Goal: Task Accomplishment & Management: Complete application form

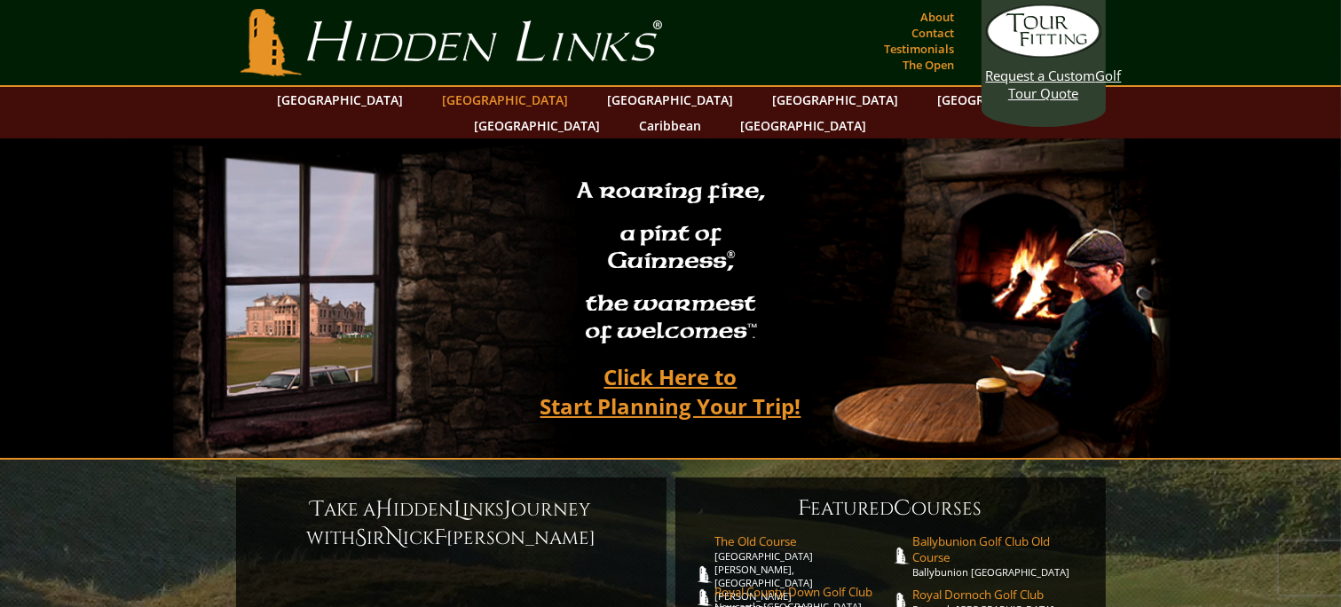
click at [465, 99] on link "[GEOGRAPHIC_DATA]" at bounding box center [506, 100] width 144 height 26
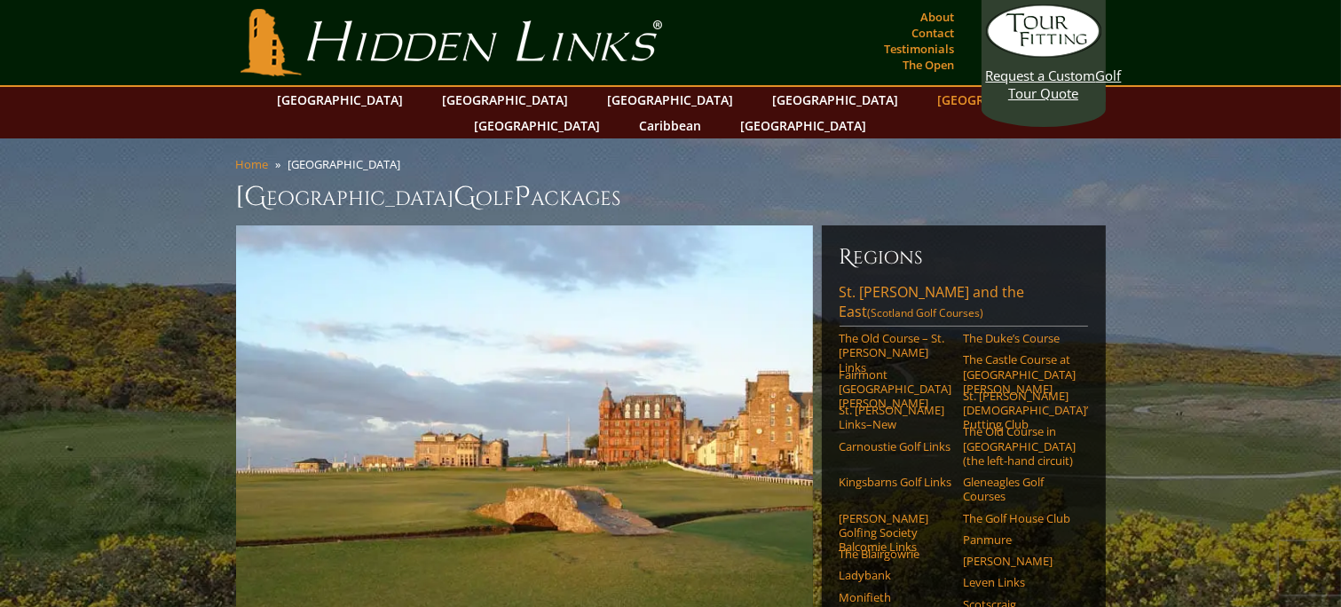
click at [930, 99] on link "[GEOGRAPHIC_DATA]" at bounding box center [1002, 100] width 144 height 26
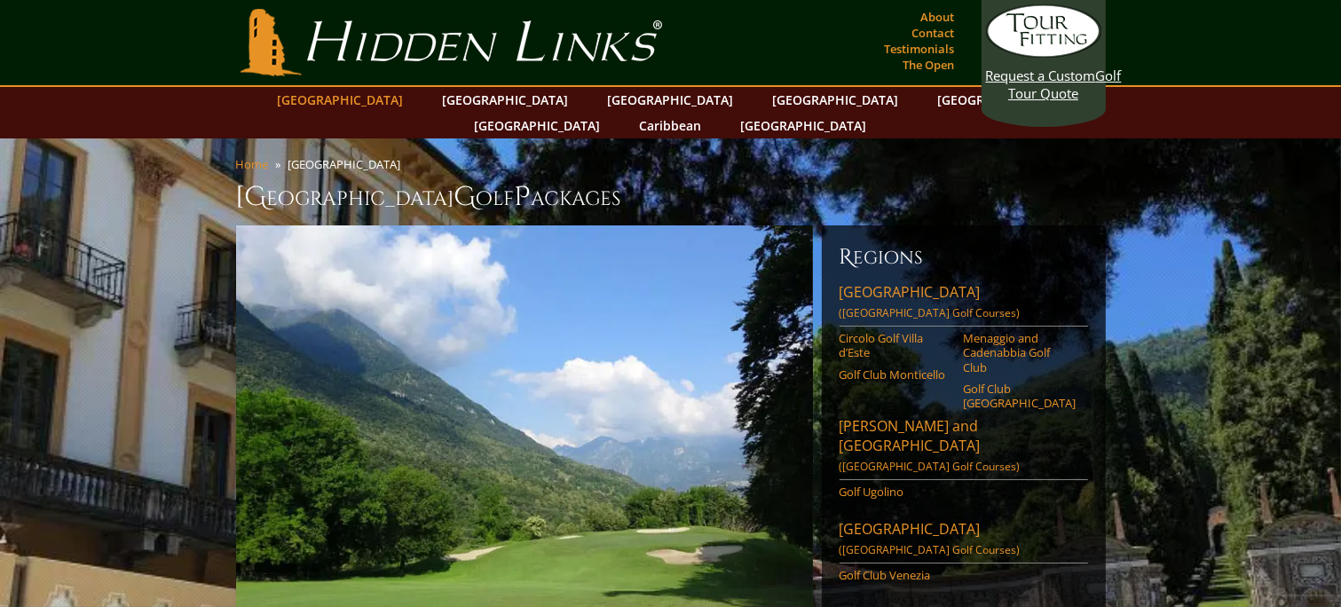
click at [387, 96] on link "[GEOGRAPHIC_DATA]" at bounding box center [341, 100] width 144 height 26
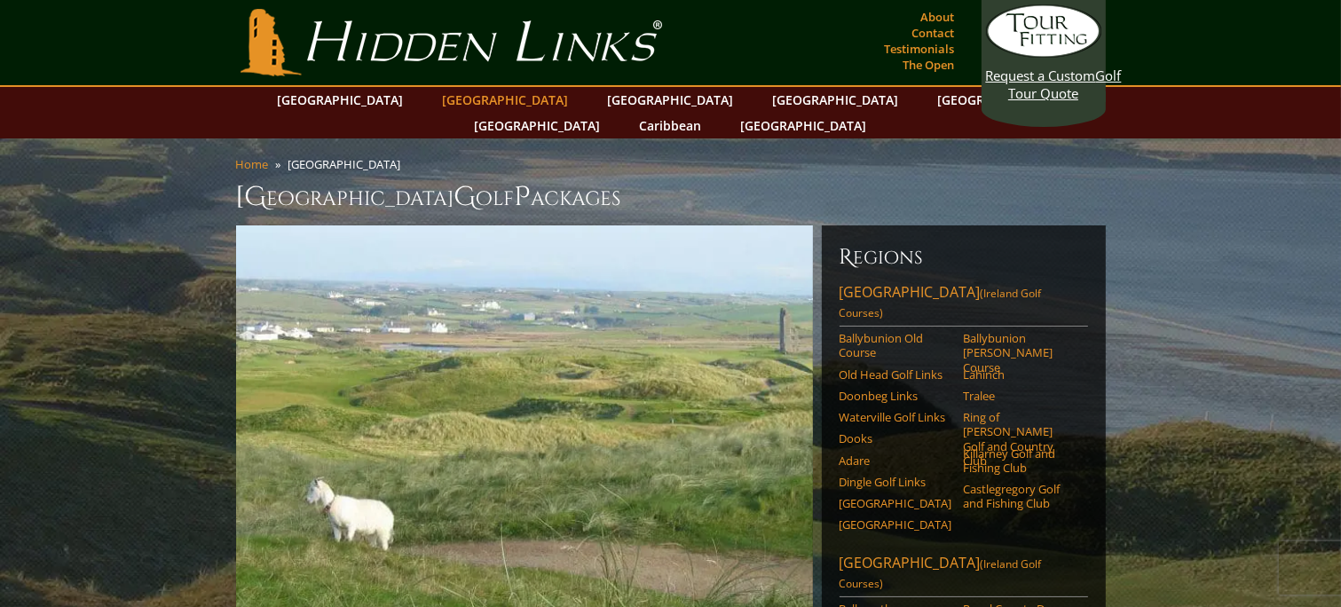
click at [455, 101] on link "[GEOGRAPHIC_DATA]" at bounding box center [506, 100] width 144 height 26
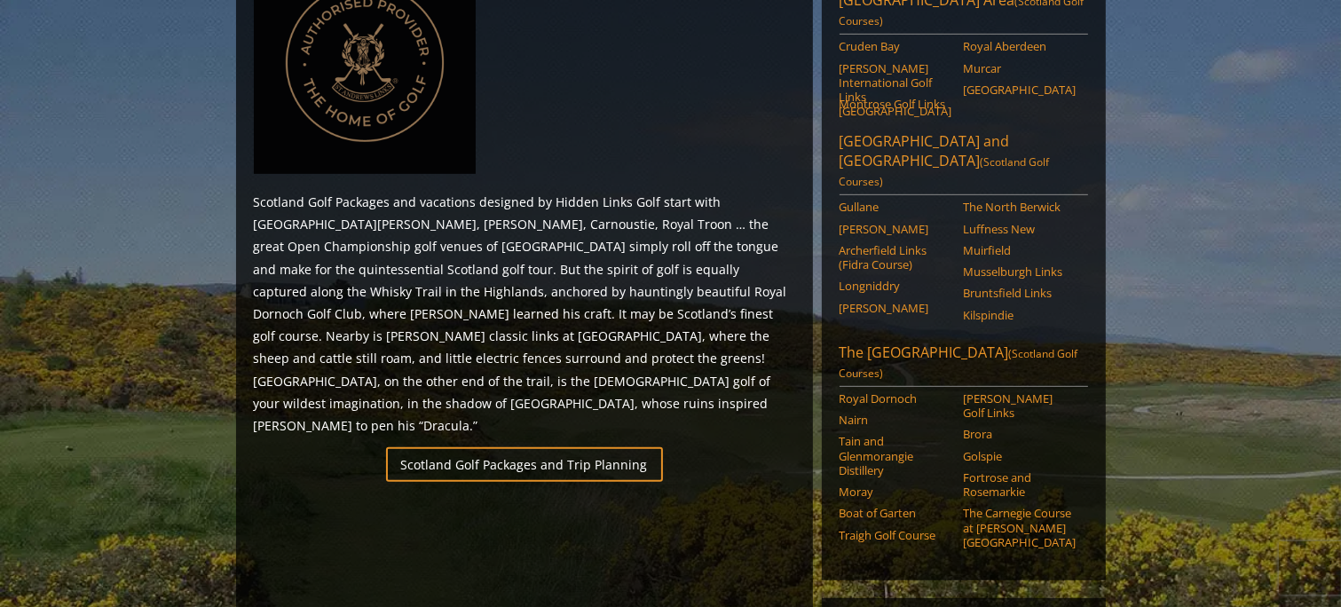
scroll to position [895, 0]
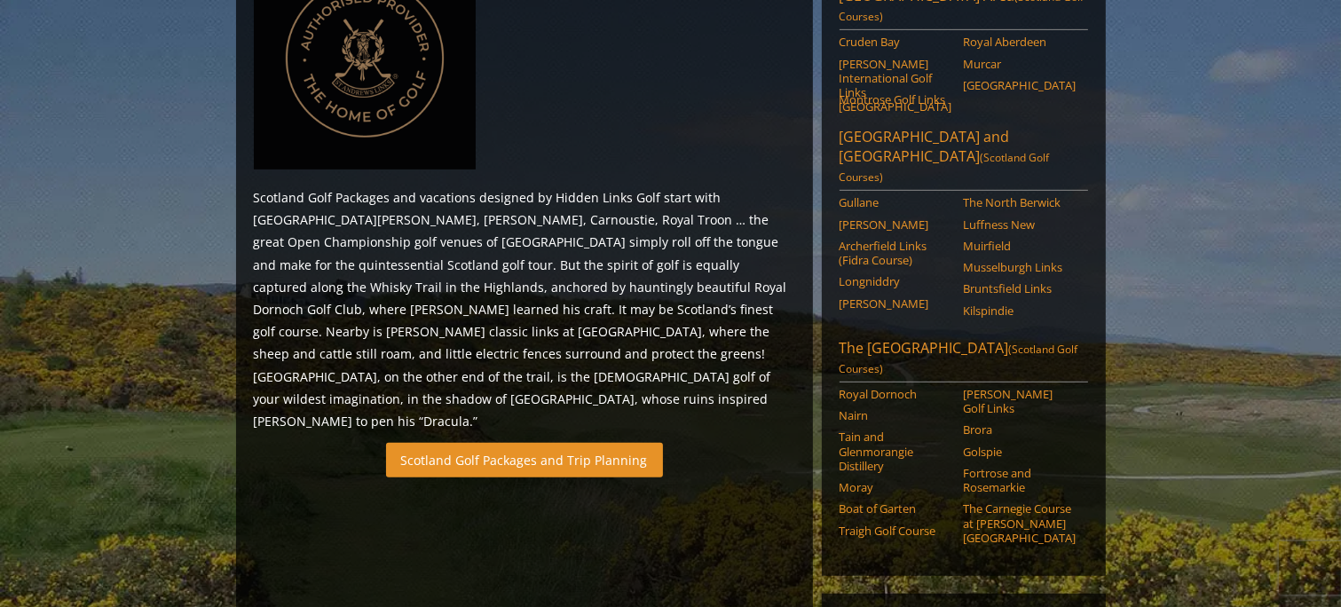
click at [518, 443] on link "Scotland Golf Packages and Trip Planning" at bounding box center [524, 460] width 277 height 35
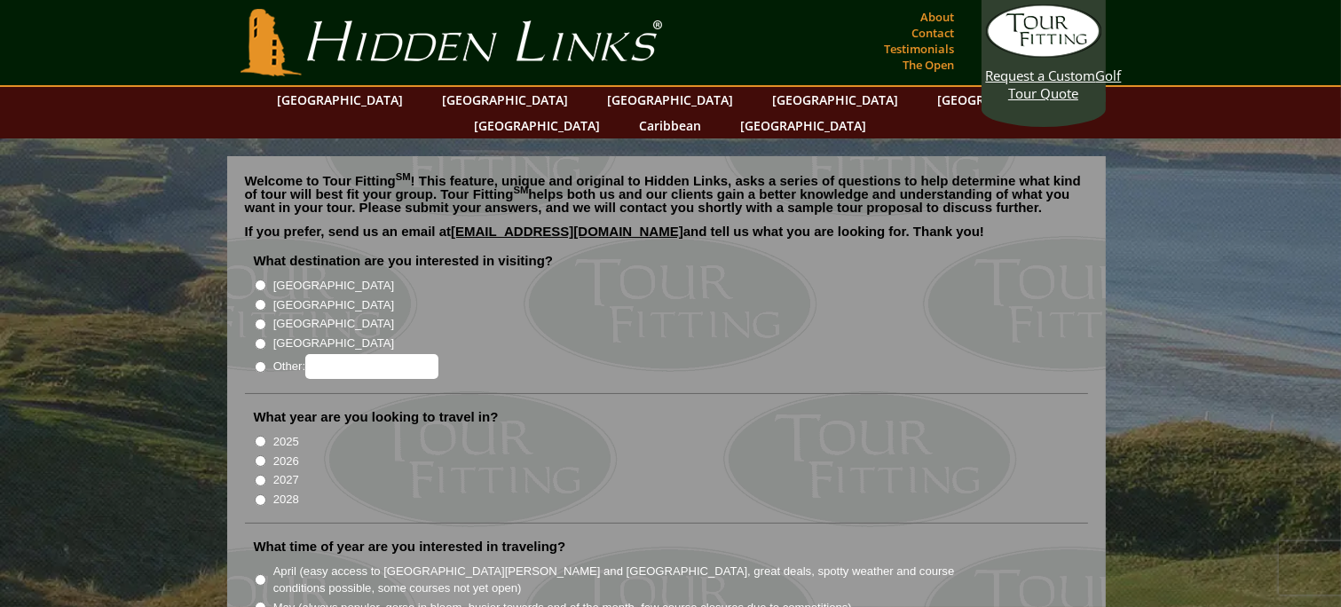
click at [257, 299] on input "[GEOGRAPHIC_DATA]" at bounding box center [261, 305] width 12 height 12
radio input "true"
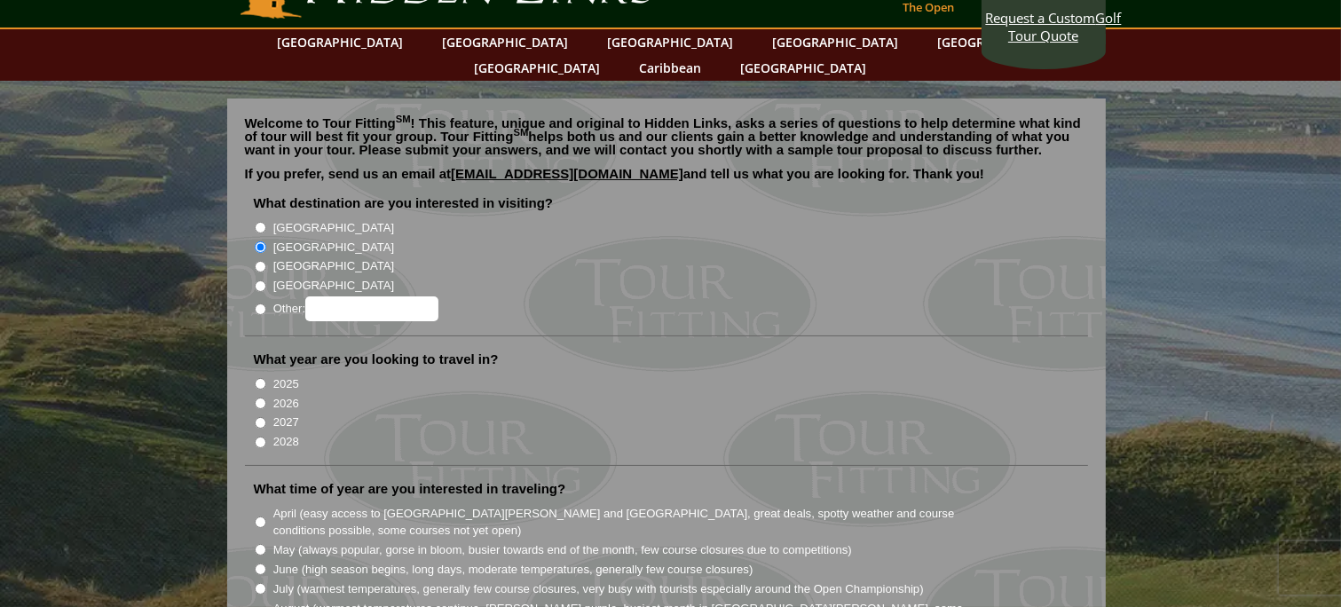
scroll to position [89, 0]
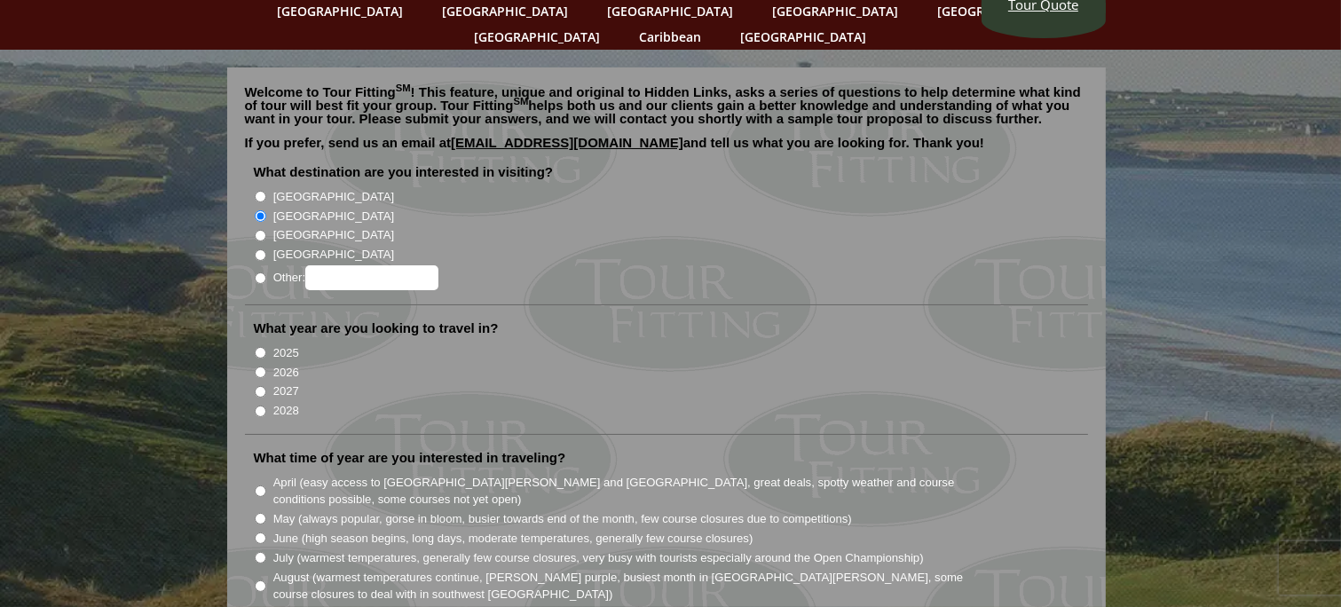
click at [259, 386] on input "2027" at bounding box center [261, 392] width 12 height 12
radio input "true"
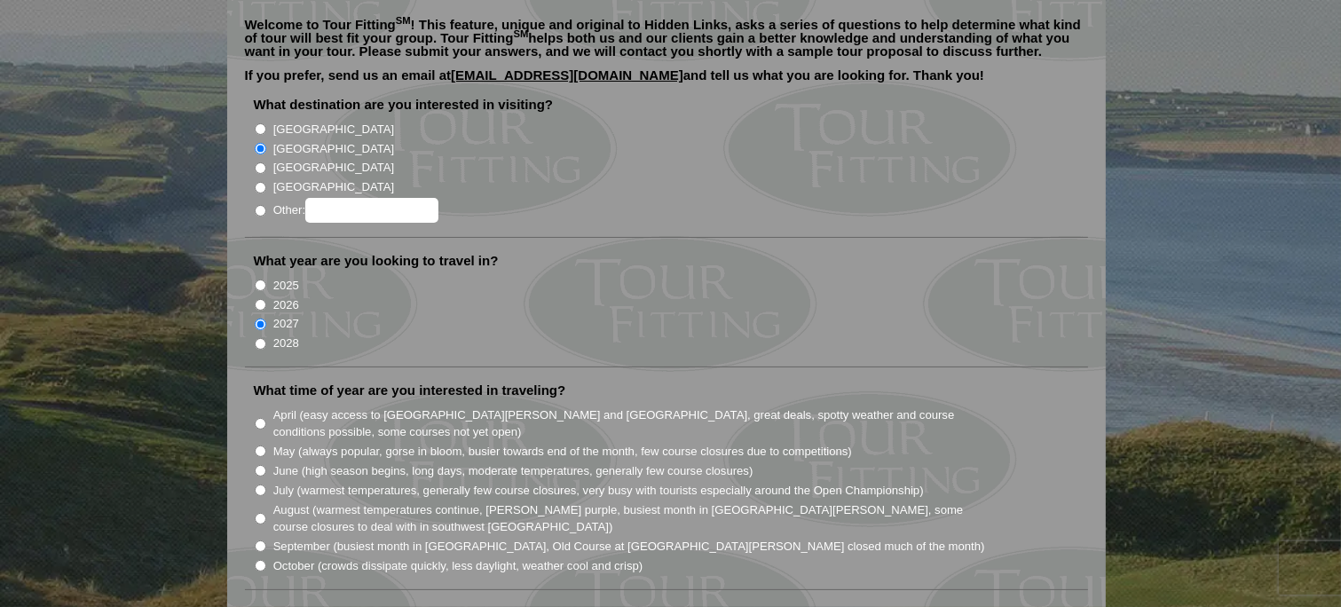
scroll to position [266, 0]
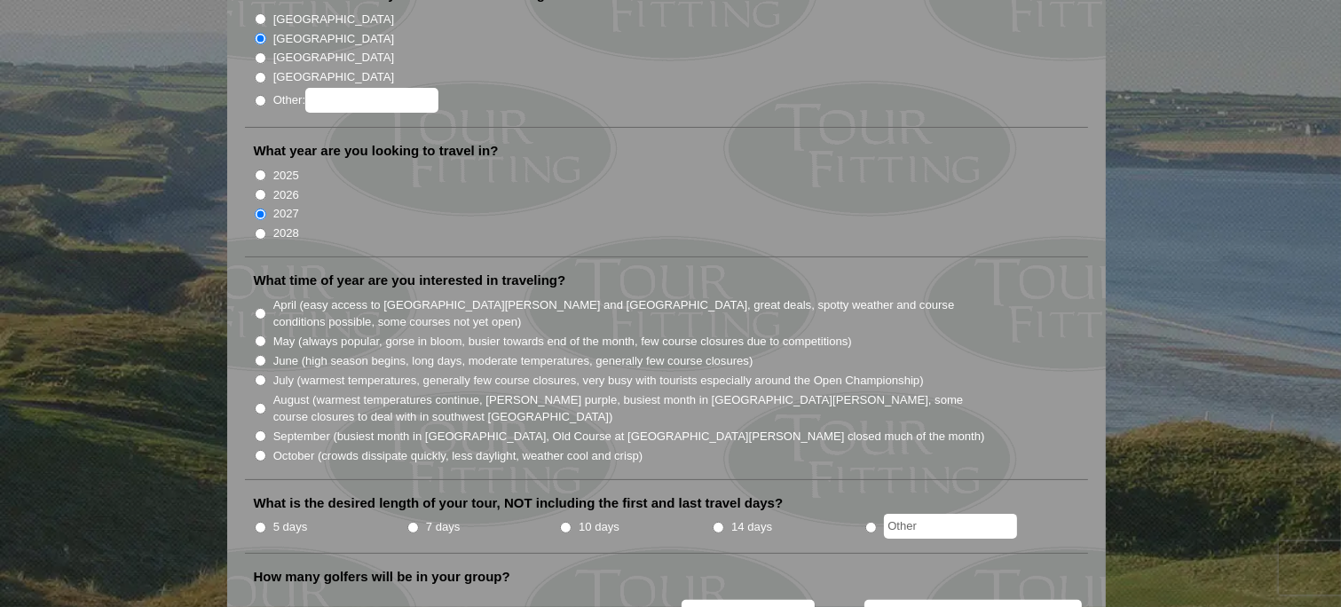
click at [260, 450] on input "October (crowds dissipate quickly, less daylight, weather cool and crisp)" at bounding box center [261, 456] width 12 height 12
radio input "true"
click at [719, 522] on input "14 days" at bounding box center [719, 528] width 12 height 12
radio input "true"
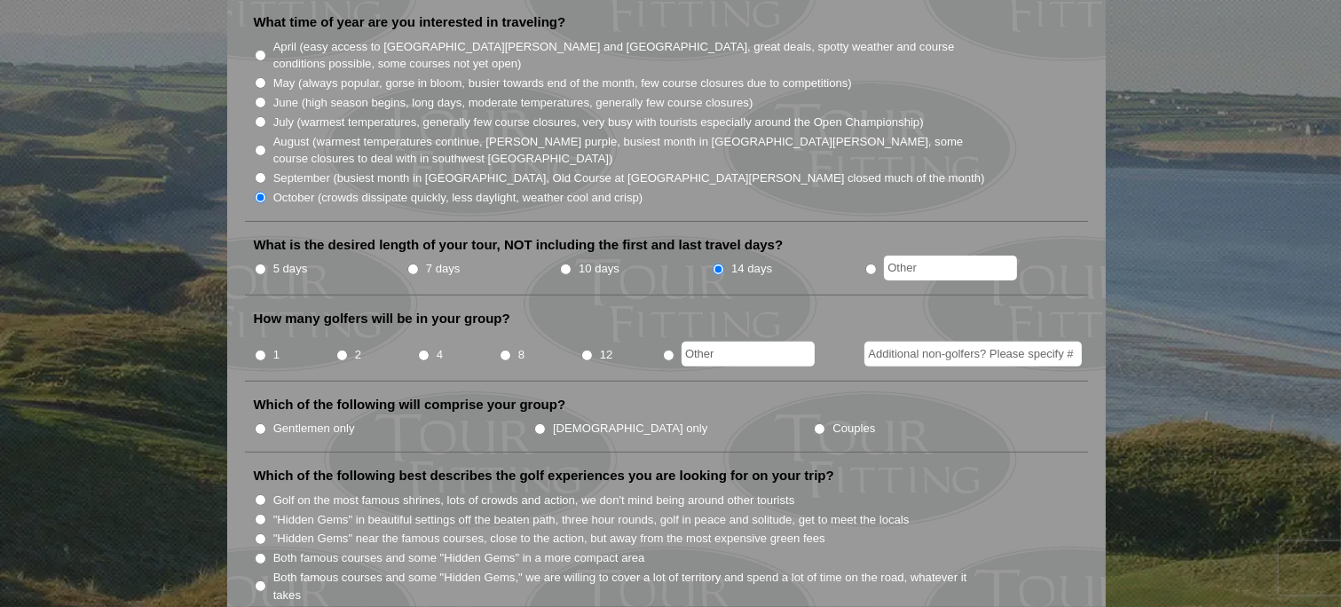
scroll to position [533, 0]
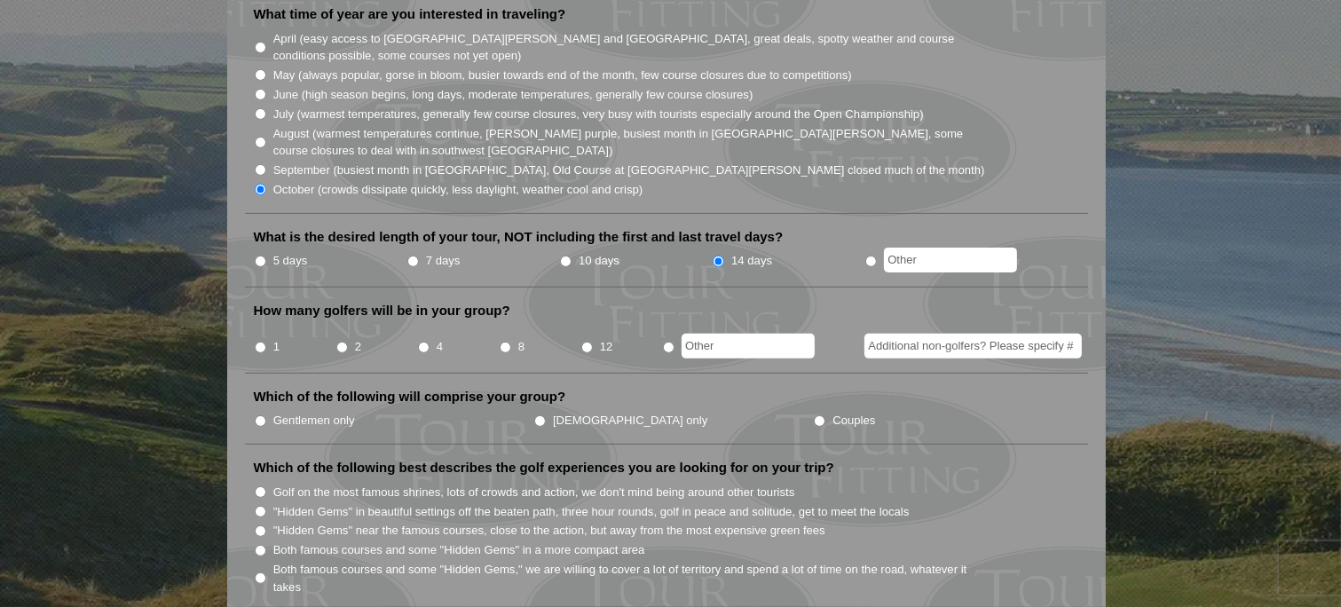
click at [337, 342] on input "2" at bounding box center [342, 348] width 12 height 12
radio input "true"
click at [813, 410] on li "Couples" at bounding box center [953, 420] width 280 height 20
click at [814, 415] on input "Couples" at bounding box center [820, 421] width 12 height 12
radio input "true"
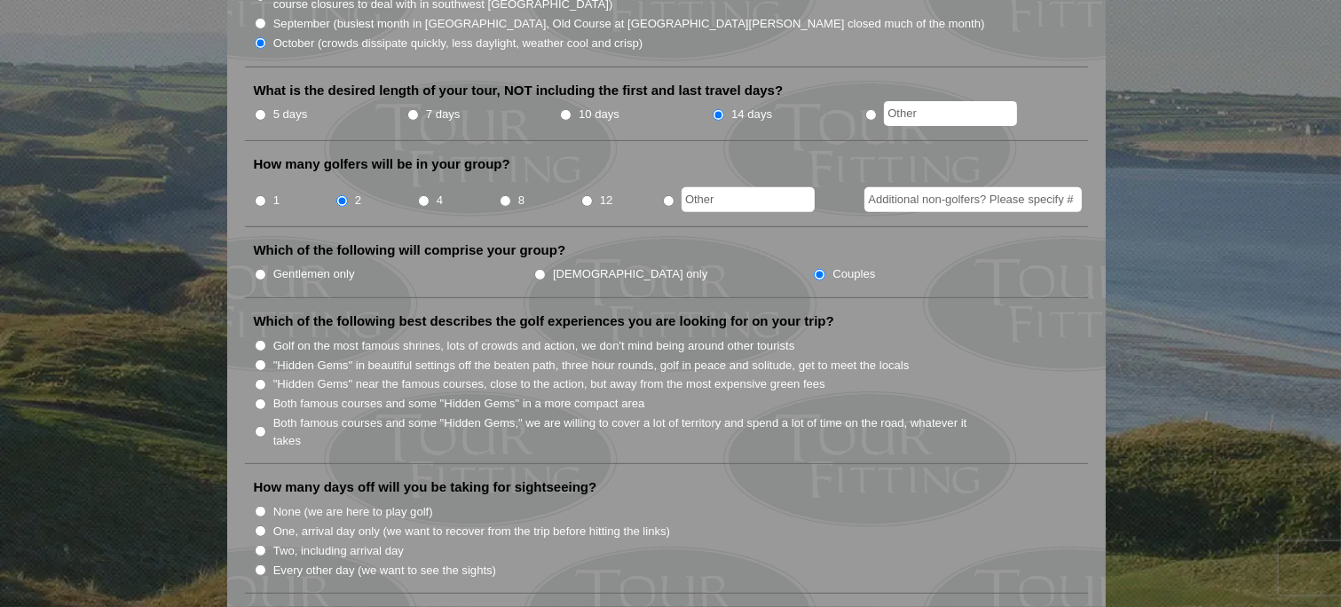
scroll to position [710, 0]
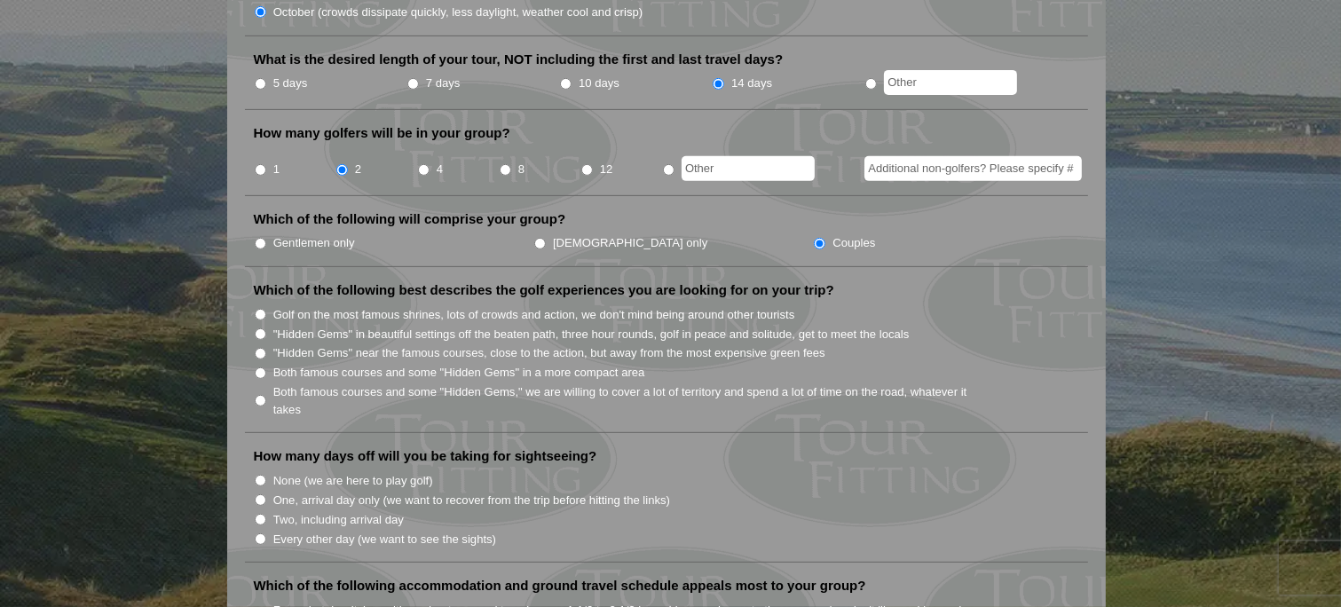
click at [260, 368] on input "Both famous courses and some "Hidden Gems" in a more compact area" at bounding box center [261, 374] width 12 height 12
radio input "true"
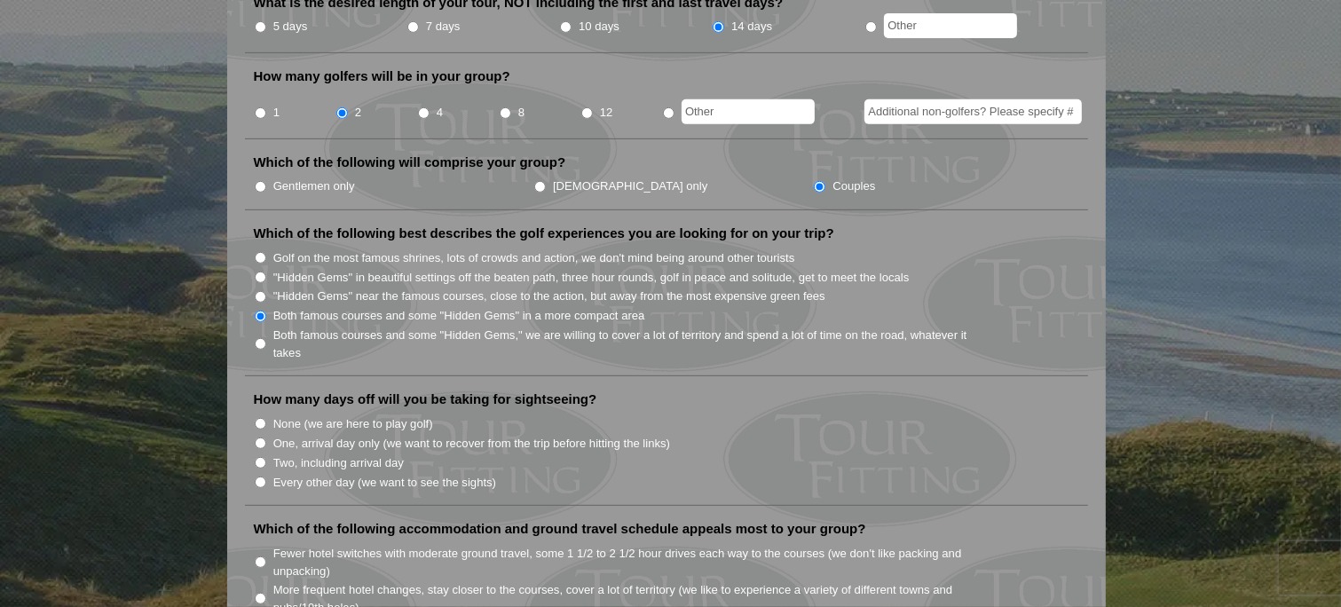
scroll to position [799, 0]
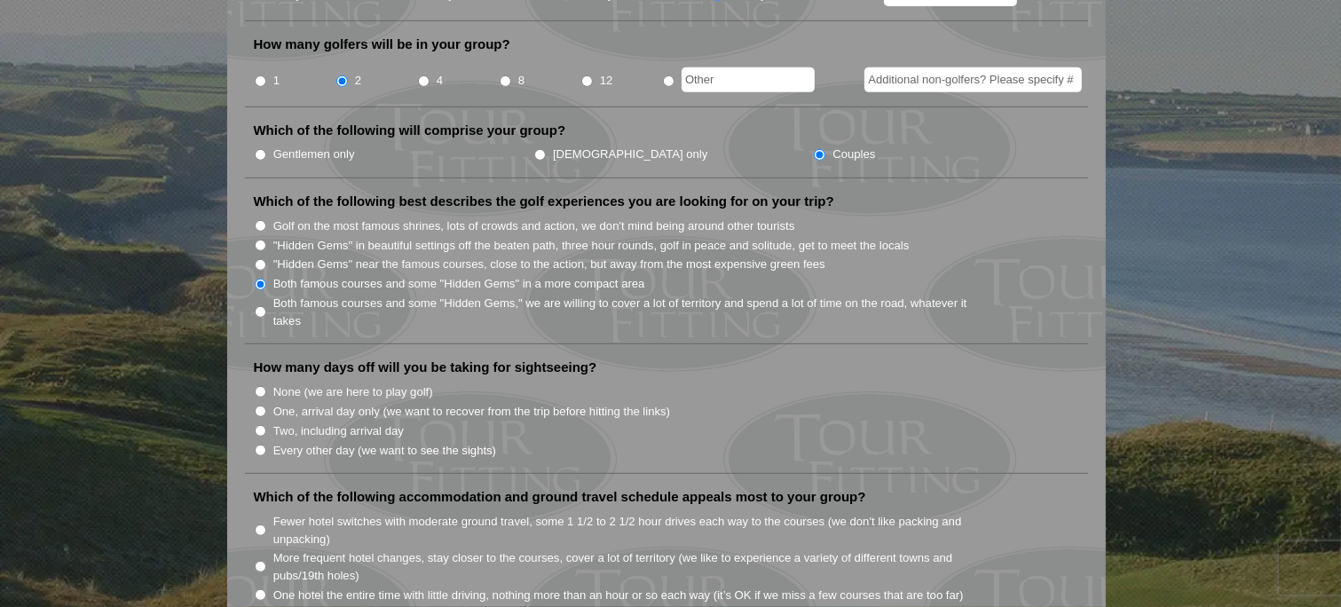
click at [259, 445] on input "Every other day (we want to see the sights)" at bounding box center [261, 451] width 12 height 12
radio input "true"
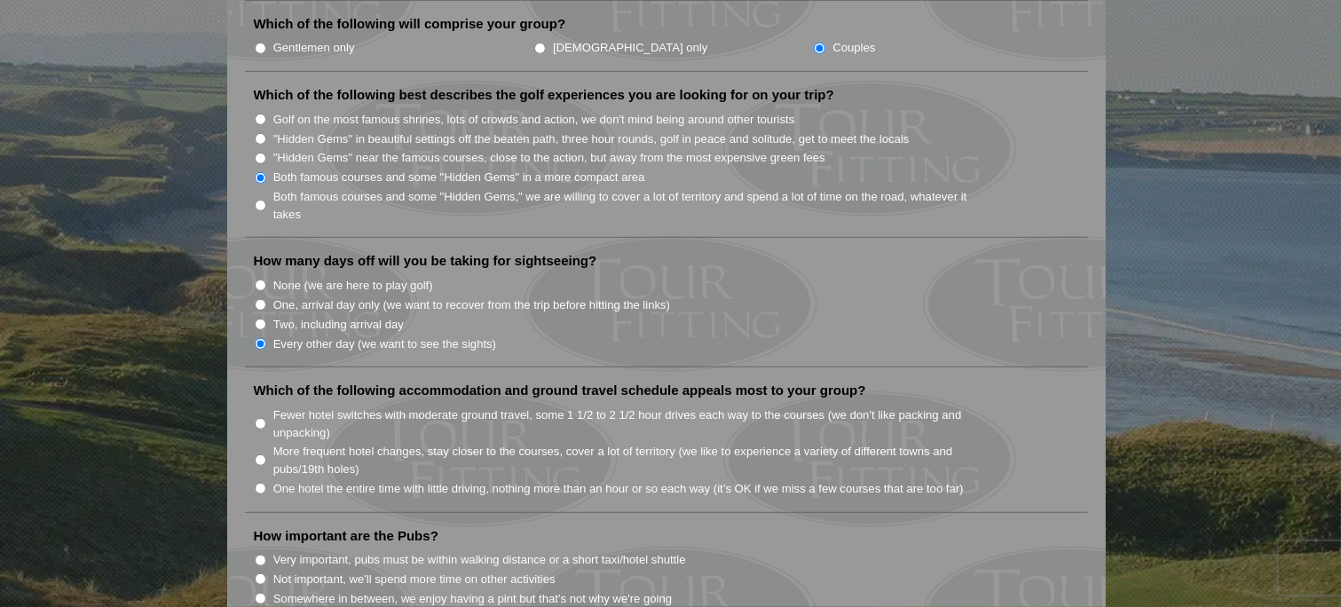
scroll to position [977, 0]
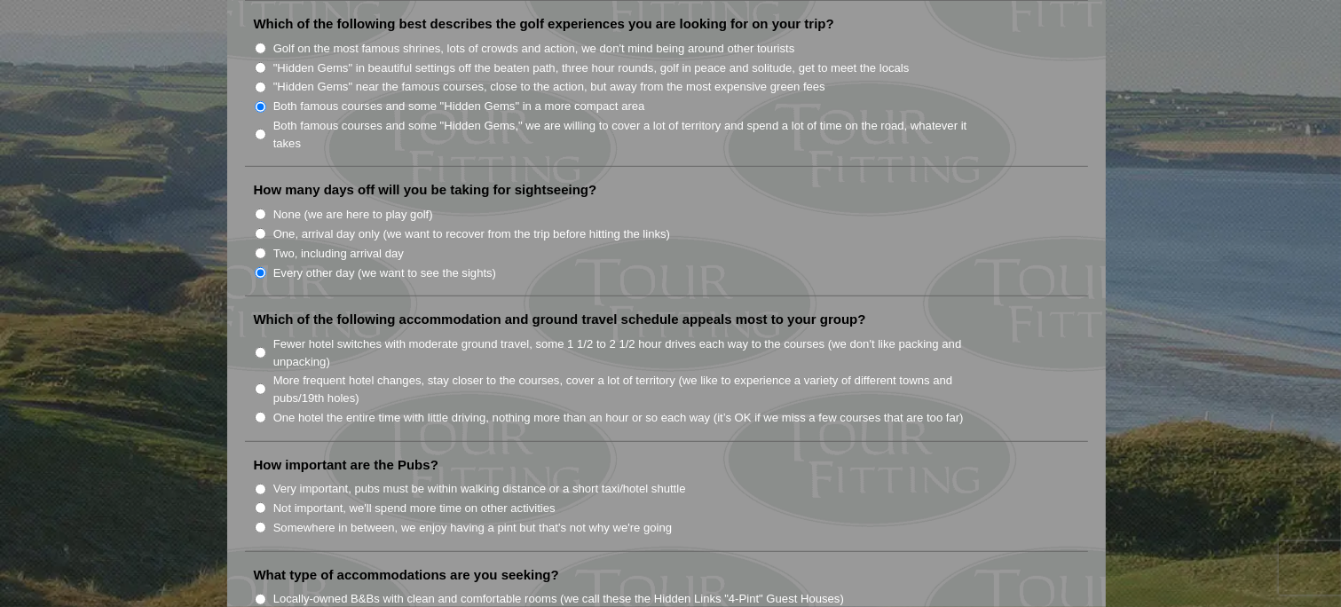
click at [263, 347] on input "Fewer hotel switches with moderate ground travel, some 1 1/2 to 2 1/2 hour driv…" at bounding box center [261, 353] width 12 height 12
radio input "true"
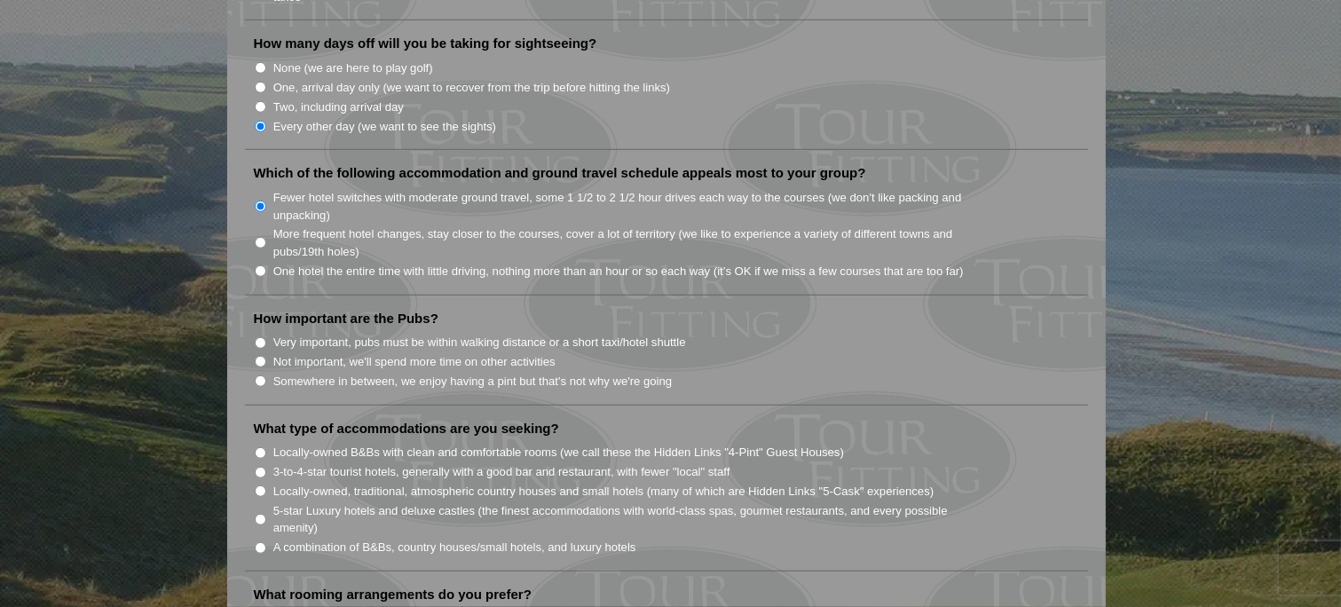
scroll to position [1154, 0]
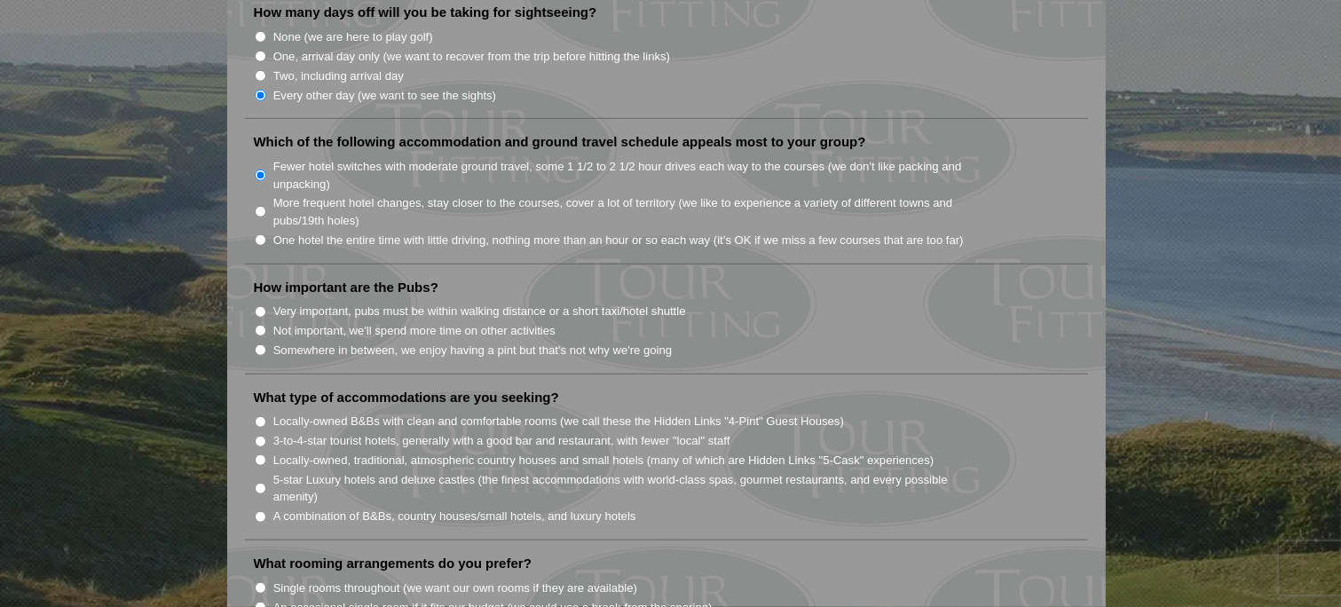
click at [258, 325] on input "Not important, we'll spend more time on other activities" at bounding box center [261, 331] width 12 height 12
radio input "true"
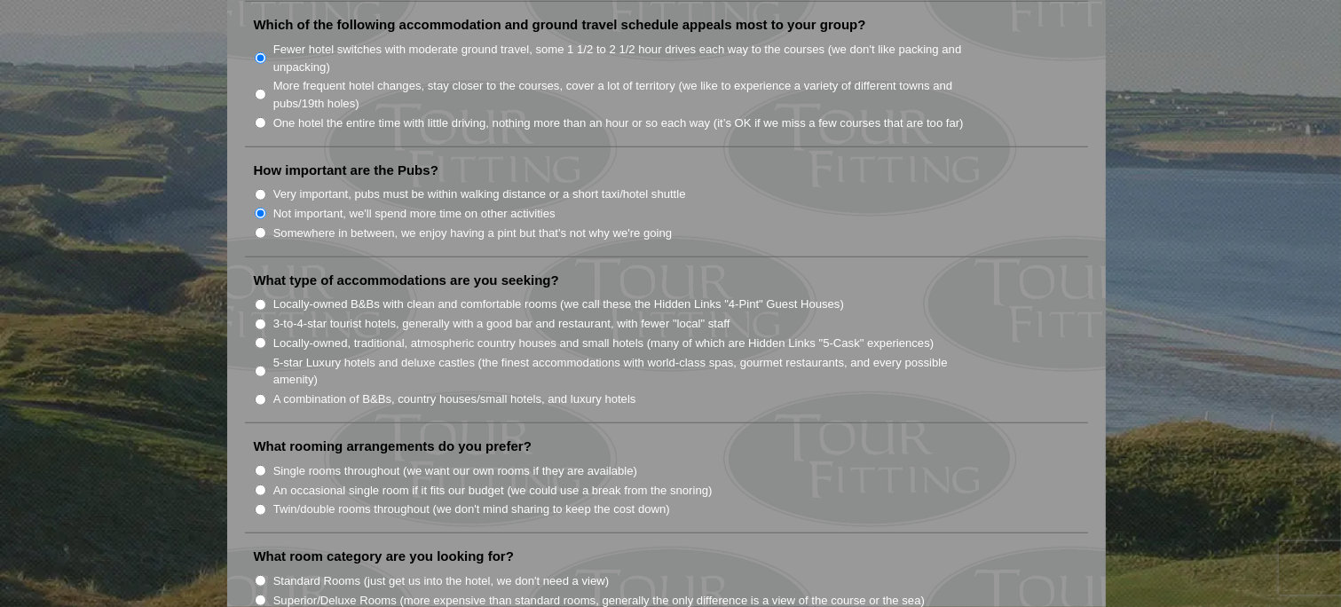
scroll to position [1332, 0]
